Goal: Task Accomplishment & Management: Complete application form

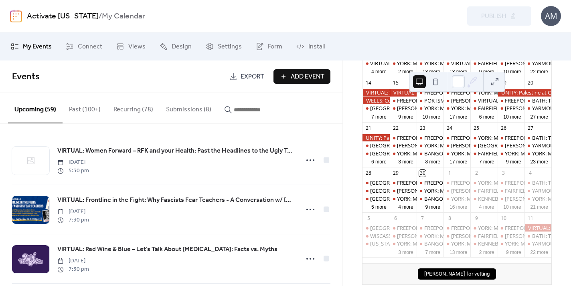
scroll to position [167, 0]
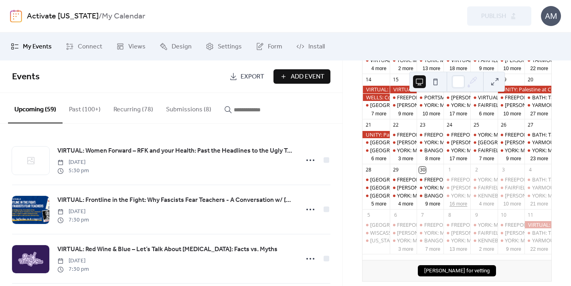
click at [460, 207] on button "16 more" at bounding box center [458, 204] width 24 height 8
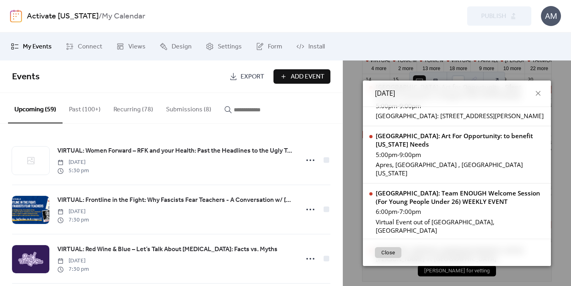
scroll to position [719, 0]
click at [535, 93] on icon at bounding box center [537, 93] width 5 height 5
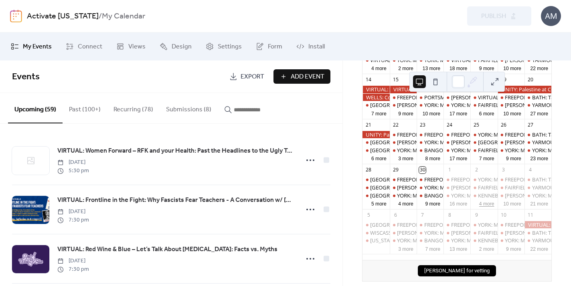
click at [485, 207] on button "4 more" at bounding box center [487, 204] width 22 height 8
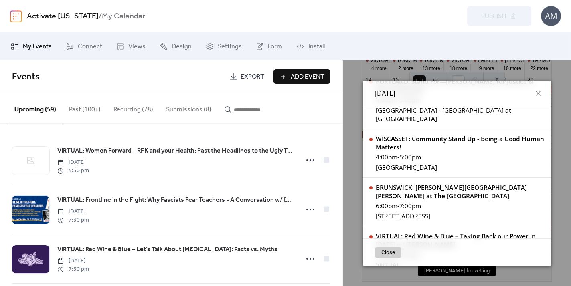
scroll to position [165, 0]
click at [444, 186] on div "BRUNSWICK: [PERSON_NAME][GEOGRAPHIC_DATA][PERSON_NAME] at The [GEOGRAPHIC_DATA]" at bounding box center [459, 191] width 169 height 17
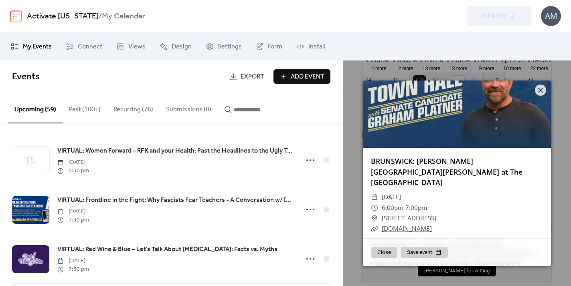
scroll to position [25, 0]
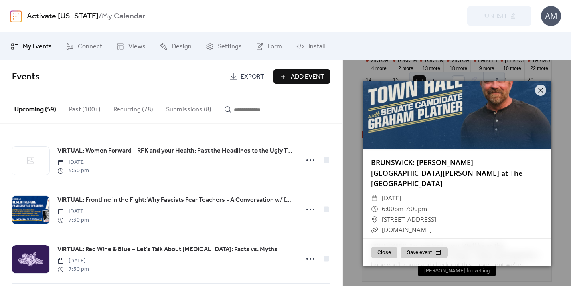
click at [430, 161] on link "BRUNSWICK: [PERSON_NAME][GEOGRAPHIC_DATA][PERSON_NAME] at The [GEOGRAPHIC_DATA]" at bounding box center [446, 172] width 151 height 31
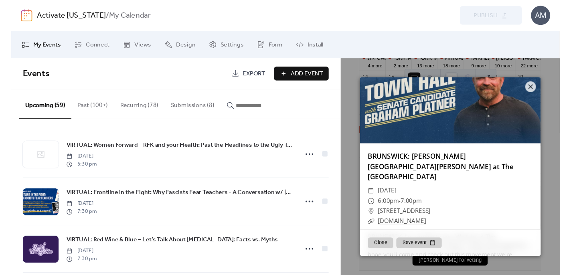
scroll to position [39, 0]
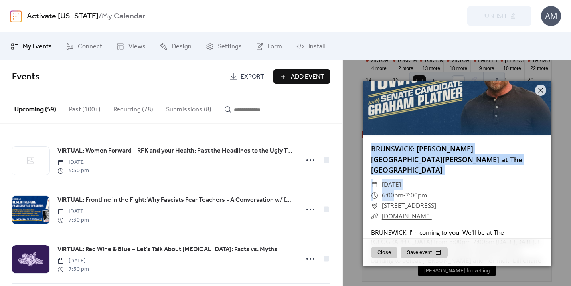
drag, startPoint x: 369, startPoint y: 146, endPoint x: 393, endPoint y: 186, distance: 46.7
click at [394, 150] on link "BRUNSWICK: [PERSON_NAME][GEOGRAPHIC_DATA][PERSON_NAME] at The [GEOGRAPHIC_DATA]" at bounding box center [446, 159] width 151 height 31
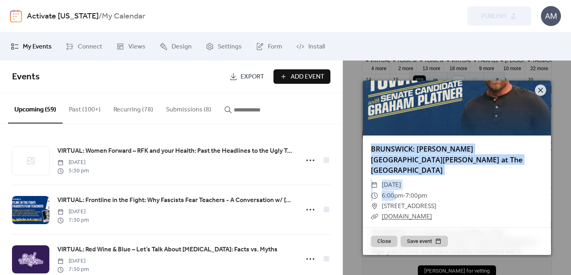
click at [297, 77] on span "Add Event" at bounding box center [308, 77] width 34 height 10
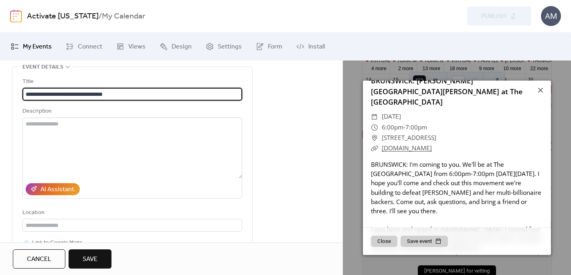
scroll to position [123, 0]
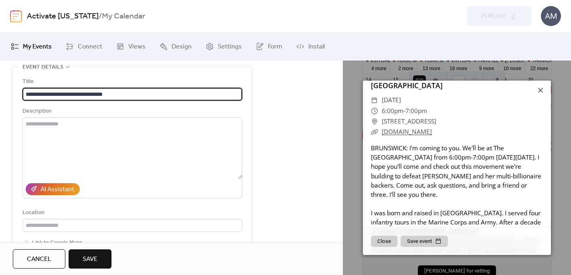
type input "**********"
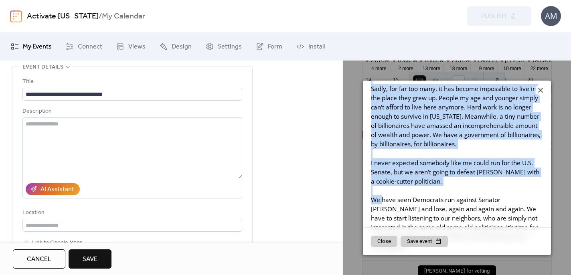
scroll to position [311, 0]
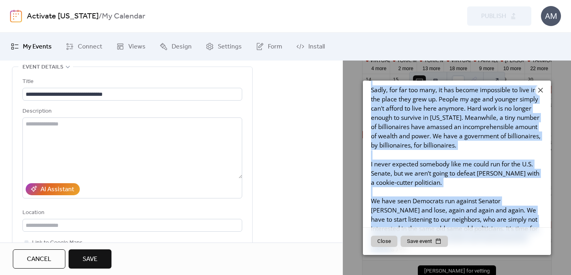
drag, startPoint x: 371, startPoint y: 134, endPoint x: 497, endPoint y: 226, distance: 155.2
click at [497, 226] on div "BRUNSWICK: [PERSON_NAME][GEOGRAPHIC_DATA][PERSON_NAME] at The [GEOGRAPHIC_DATA]…" at bounding box center [457, 61] width 188 height 397
copy div "BRUNSWICK: I'm coming to you. We'll be at The [GEOGRAPHIC_DATA] from 6:00pm-7:0…"
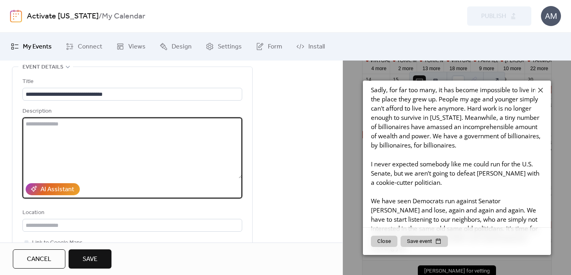
click at [210, 143] on textarea at bounding box center [132, 147] width 220 height 61
paste textarea "**********"
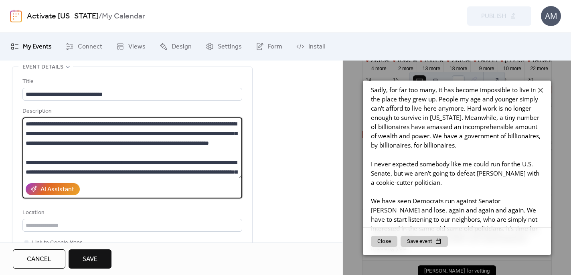
scroll to position [0, 0]
drag, startPoint x: 141, startPoint y: 126, endPoint x: 179, endPoint y: 127, distance: 38.1
click at [179, 127] on textarea at bounding box center [132, 147] width 220 height 61
type textarea "**********"
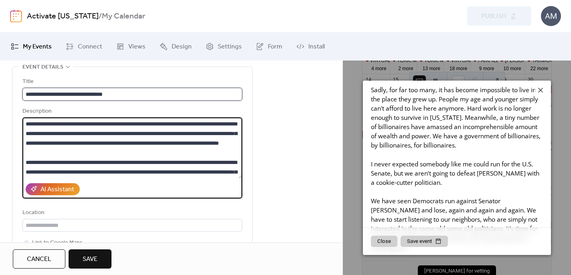
click at [160, 96] on input "**********" at bounding box center [132, 94] width 220 height 13
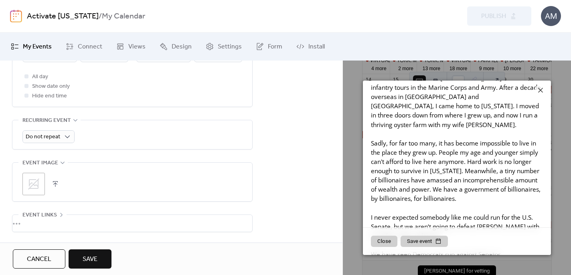
scroll to position [246, 0]
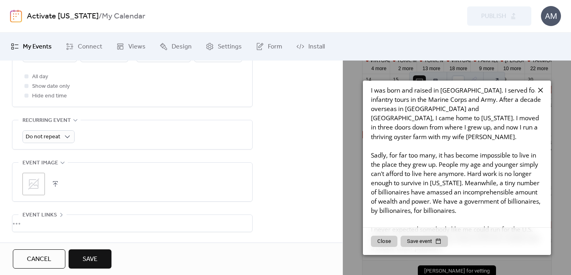
type input "**********"
click at [540, 86] on icon at bounding box center [540, 90] width 10 height 10
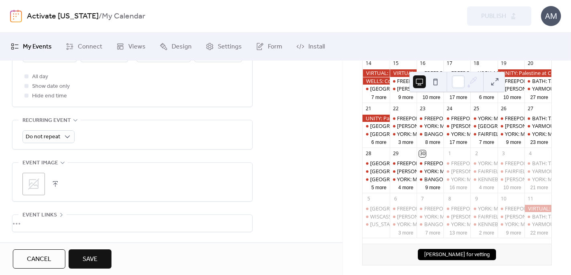
scroll to position [184, 0]
click at [480, 190] on button "4 more" at bounding box center [487, 187] width 22 height 8
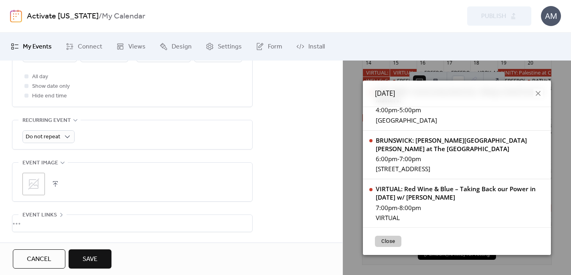
scroll to position [212, 0]
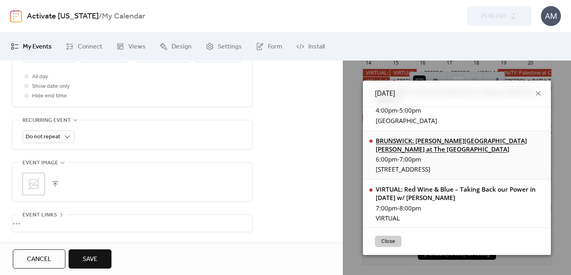
click at [434, 139] on div "BRUNSWICK: [PERSON_NAME][GEOGRAPHIC_DATA][PERSON_NAME] at The [GEOGRAPHIC_DATA]" at bounding box center [459, 145] width 169 height 17
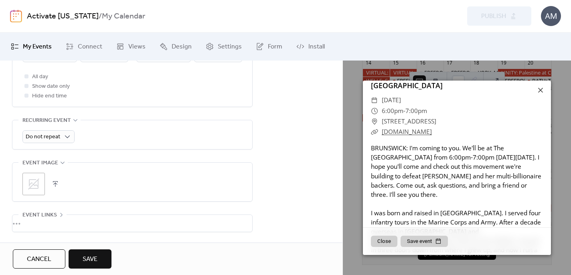
scroll to position [142, 0]
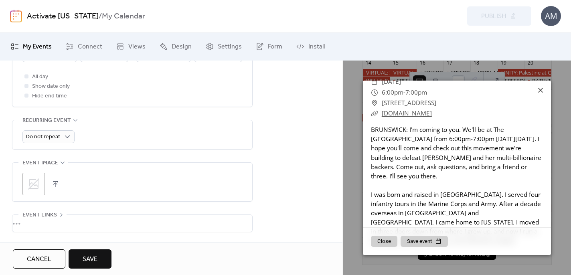
drag, startPoint x: 439, startPoint y: 101, endPoint x: 366, endPoint y: 102, distance: 72.9
click at [366, 102] on div "​ [DATE] ​ 6:00pm - 7:00pm ​ [STREET_ADDRESS] ​ [DOMAIN_NAME]" at bounding box center [457, 98] width 188 height 42
copy div "​ [DOMAIN_NAME]"
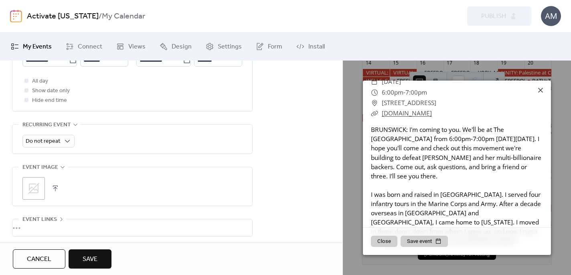
scroll to position [334, 0]
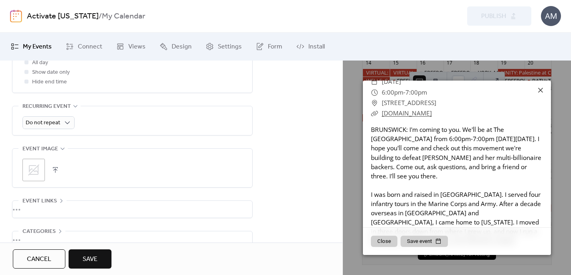
click at [159, 213] on div "•••" at bounding box center [132, 209] width 240 height 17
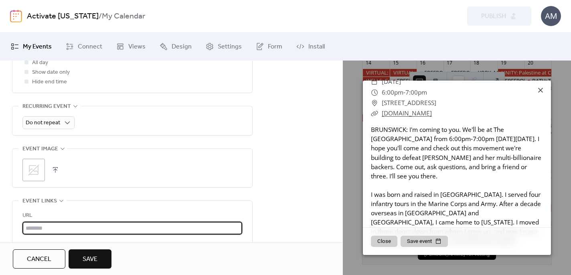
click at [149, 230] on input "text" at bounding box center [132, 228] width 220 height 13
paste input "**********"
type input "**********"
click at [150, 214] on div "**********" at bounding box center [132, 243] width 220 height 85
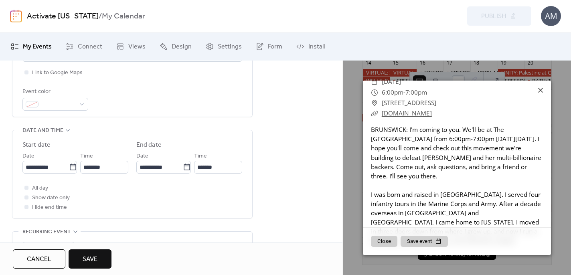
scroll to position [208, 0]
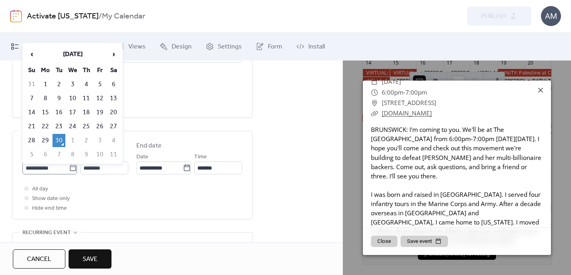
click at [70, 171] on icon at bounding box center [73, 167] width 6 height 6
click at [69, 174] on input "**********" at bounding box center [45, 167] width 46 height 13
click at [85, 143] on td "2" at bounding box center [86, 140] width 13 height 13
type input "**********"
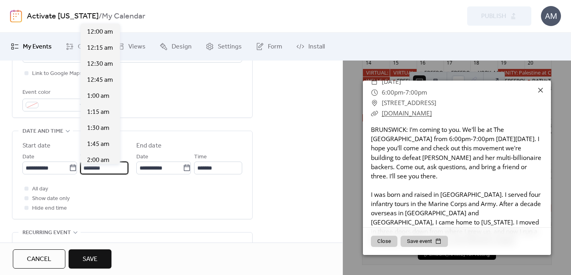
click at [92, 172] on input "********" at bounding box center [104, 167] width 48 height 13
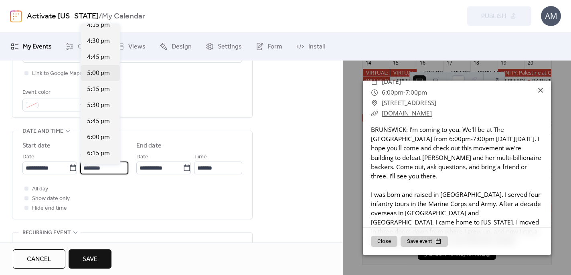
scroll to position [1049, 0]
click at [94, 137] on span "6:00 pm" at bounding box center [98, 137] width 23 height 10
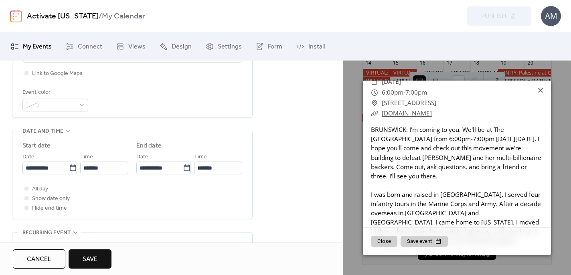
type input "*******"
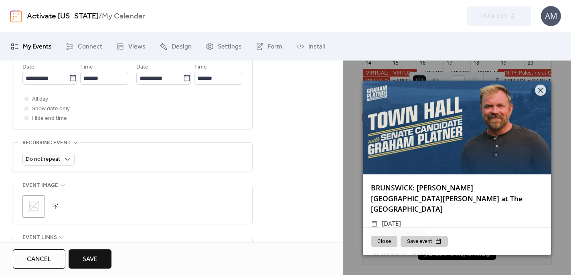
scroll to position [0, 0]
click at [539, 90] on icon at bounding box center [540, 90] width 10 height 10
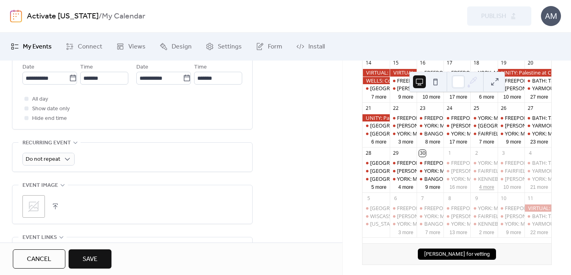
click at [483, 190] on button "4 more" at bounding box center [487, 187] width 22 height 8
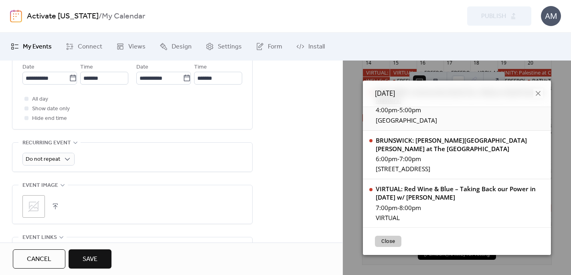
scroll to position [212, 0]
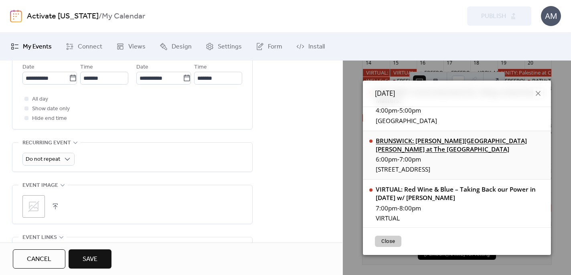
click at [442, 142] on div "BRUNSWICK: [PERSON_NAME][GEOGRAPHIC_DATA][PERSON_NAME] at The [GEOGRAPHIC_DATA]" at bounding box center [459, 145] width 169 height 17
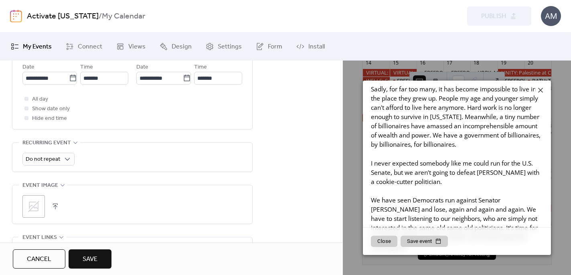
scroll to position [311, 0]
click at [539, 90] on icon at bounding box center [540, 90] width 10 height 10
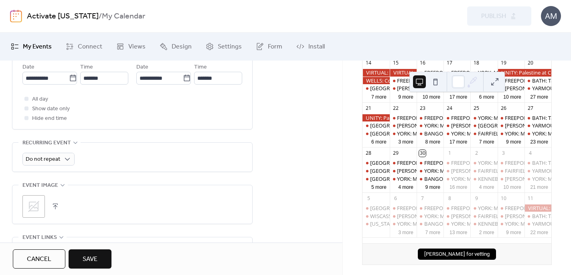
click at [90, 261] on span "Save" at bounding box center [90, 259] width 15 height 10
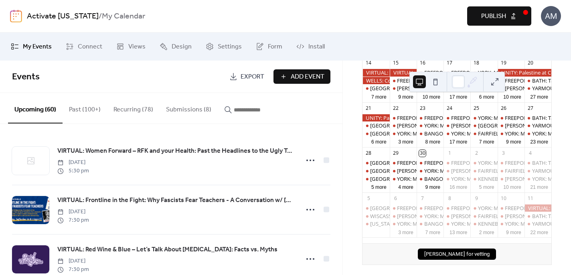
click at [488, 14] on span "Publish" at bounding box center [493, 17] width 25 height 10
click at [516, 17] on div "Preview Publish" at bounding box center [419, 15] width 223 height 19
click at [484, 190] on button "5 more" at bounding box center [487, 187] width 22 height 8
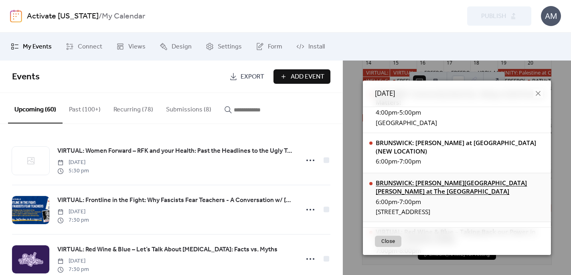
scroll to position [210, 0]
click at [441, 185] on div "BRUNSWICK: [PERSON_NAME][GEOGRAPHIC_DATA][PERSON_NAME] at The [GEOGRAPHIC_DATA]" at bounding box center [459, 186] width 169 height 17
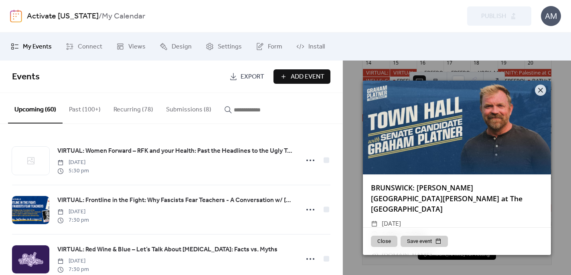
scroll to position [0, 0]
click at [541, 89] on icon at bounding box center [540, 90] width 5 height 5
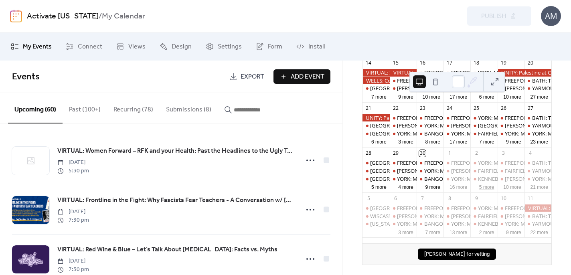
click at [480, 190] on button "5 more" at bounding box center [487, 187] width 22 height 8
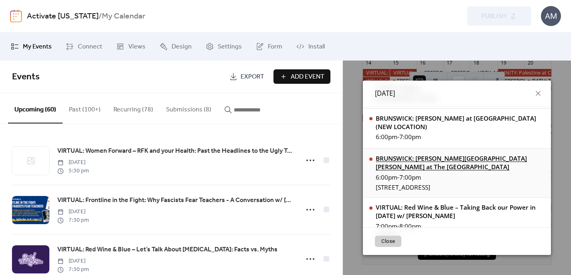
scroll to position [234, 0]
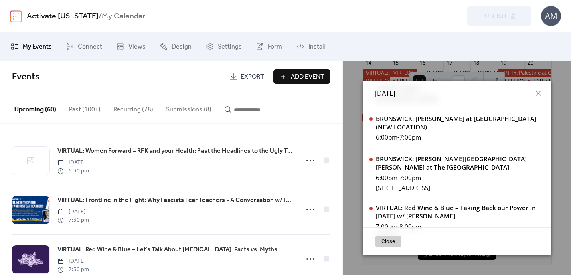
click at [39, 111] on button "Upcoming (60)" at bounding box center [35, 108] width 54 height 30
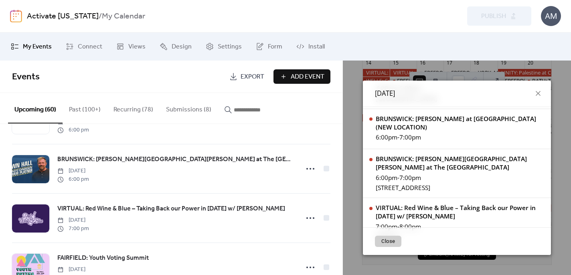
scroll to position [337, 0]
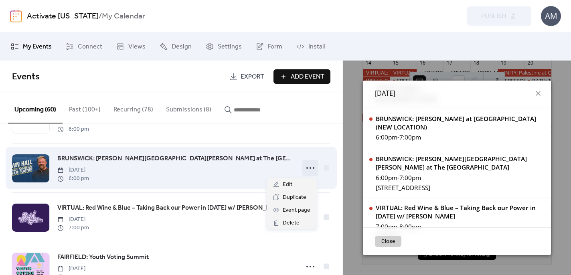
click at [310, 169] on icon at bounding box center [310, 167] width 13 height 13
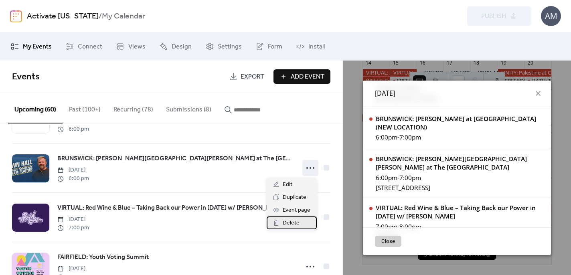
click at [293, 225] on span "Delete" at bounding box center [290, 223] width 17 height 10
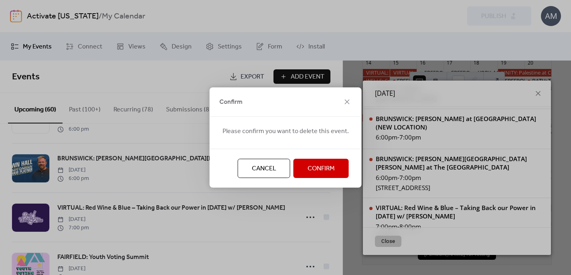
click at [311, 167] on span "Confirm" at bounding box center [320, 169] width 27 height 10
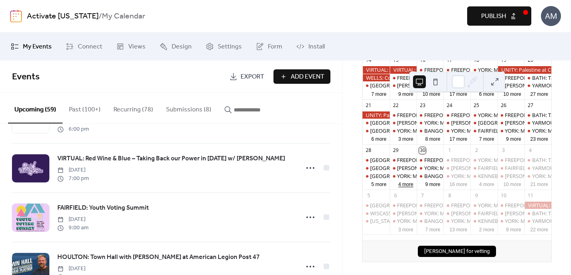
scroll to position [191, 0]
click at [477, 187] on button "4 more" at bounding box center [487, 184] width 22 height 8
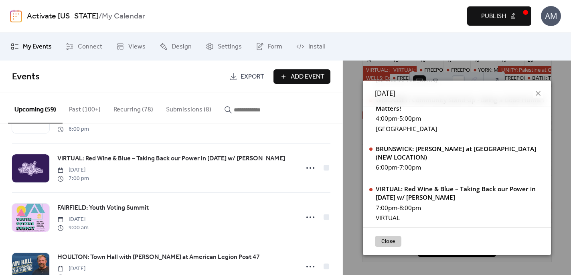
scroll to position [203, 0]
click at [430, 147] on div "BRUNSWICK: [PERSON_NAME] at [GEOGRAPHIC_DATA] (NEW LOCATION)" at bounding box center [459, 153] width 169 height 17
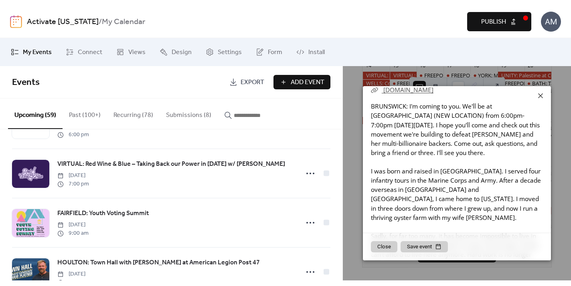
scroll to position [56, 0]
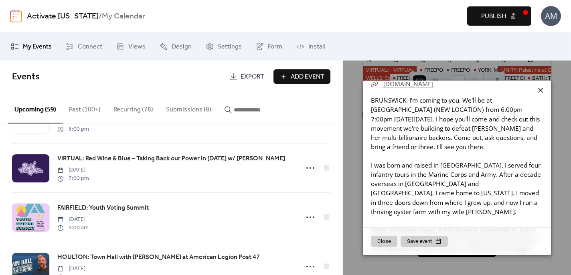
click at [539, 91] on icon at bounding box center [540, 90] width 10 height 10
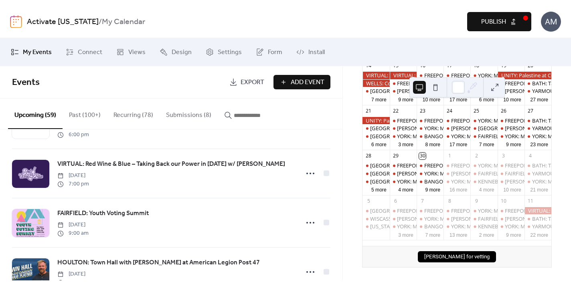
scroll to position [180, 0]
